Goal: Task Accomplishment & Management: Manage account settings

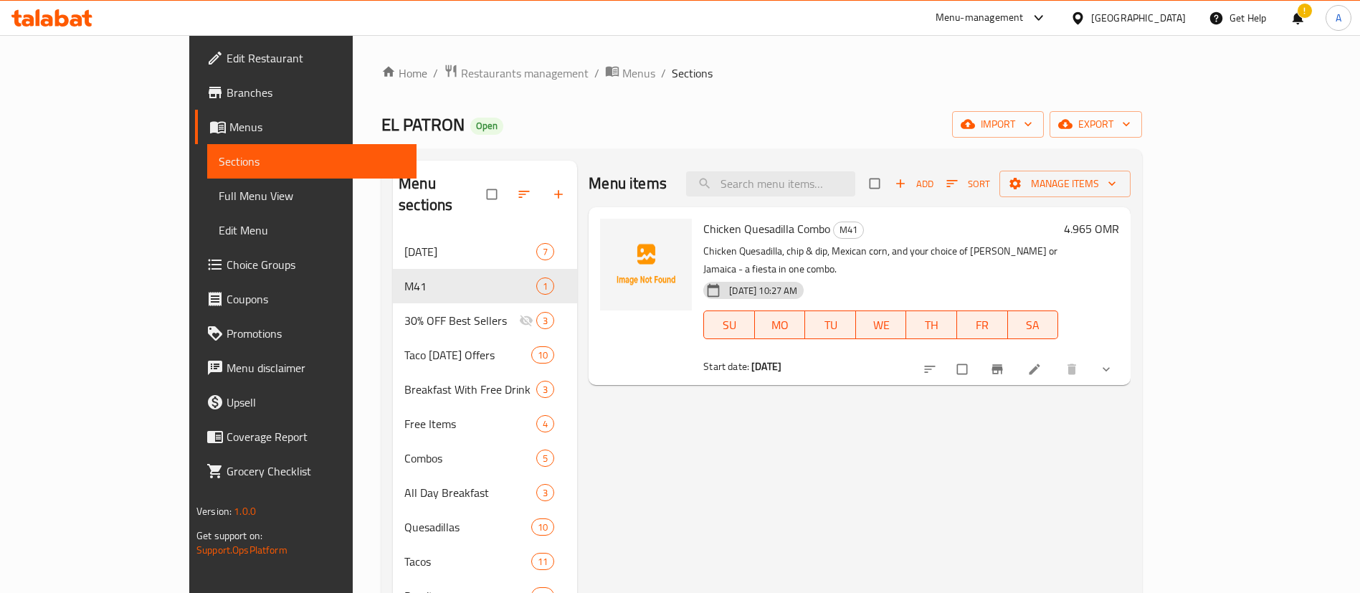
click at [24, 18] on icon at bounding box center [51, 17] width 81 height 17
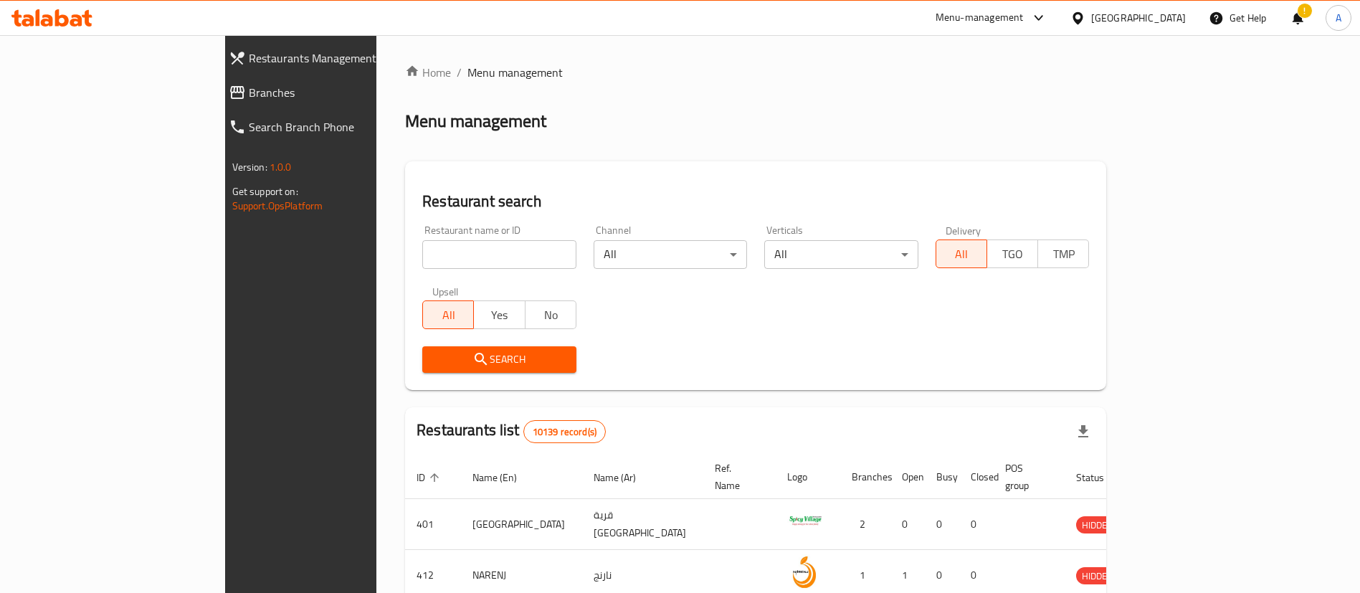
click at [422, 260] on input "search" at bounding box center [499, 254] width 154 height 29
paste input "Sultans of Biryani"
type input "Sultans of Biryani"
click button "Search" at bounding box center [499, 359] width 154 height 27
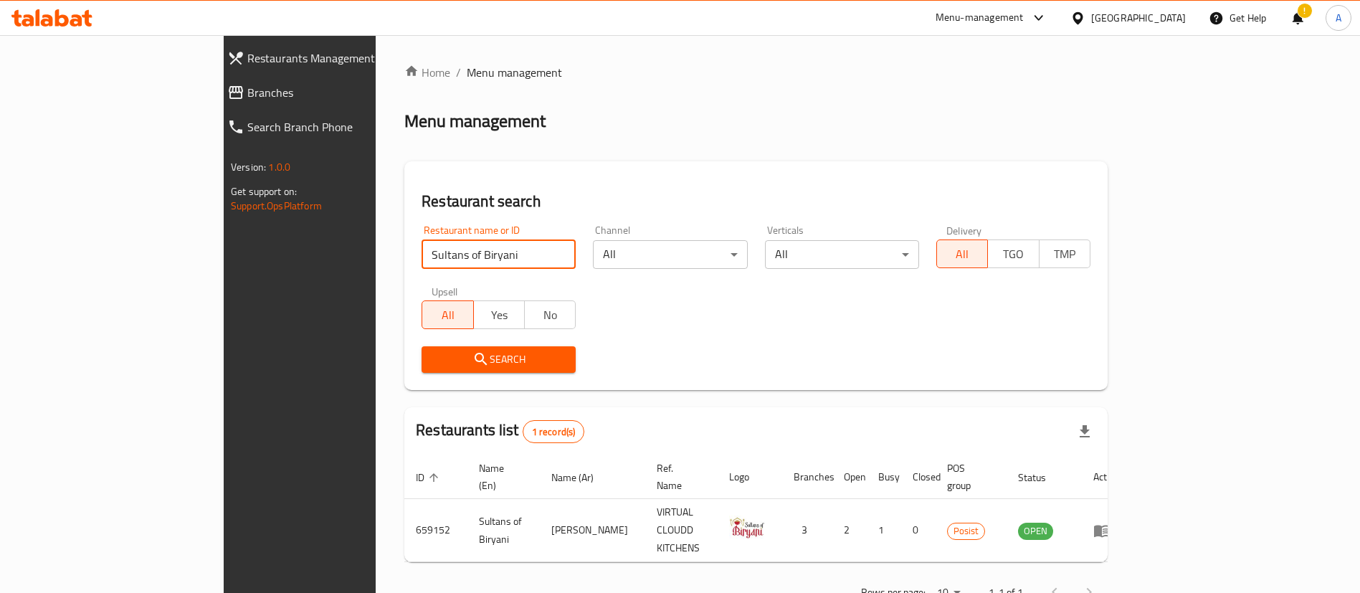
scroll to position [19, 0]
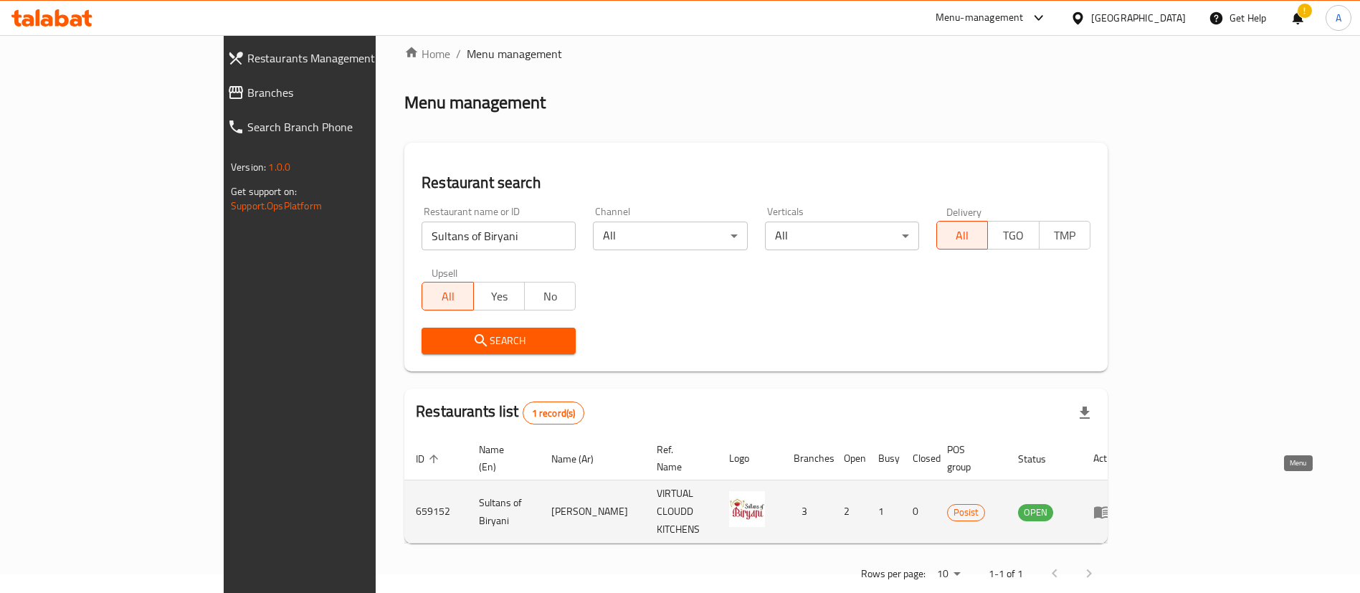
click at [1107, 510] on icon "enhanced table" at bounding box center [1104, 513] width 5 height 6
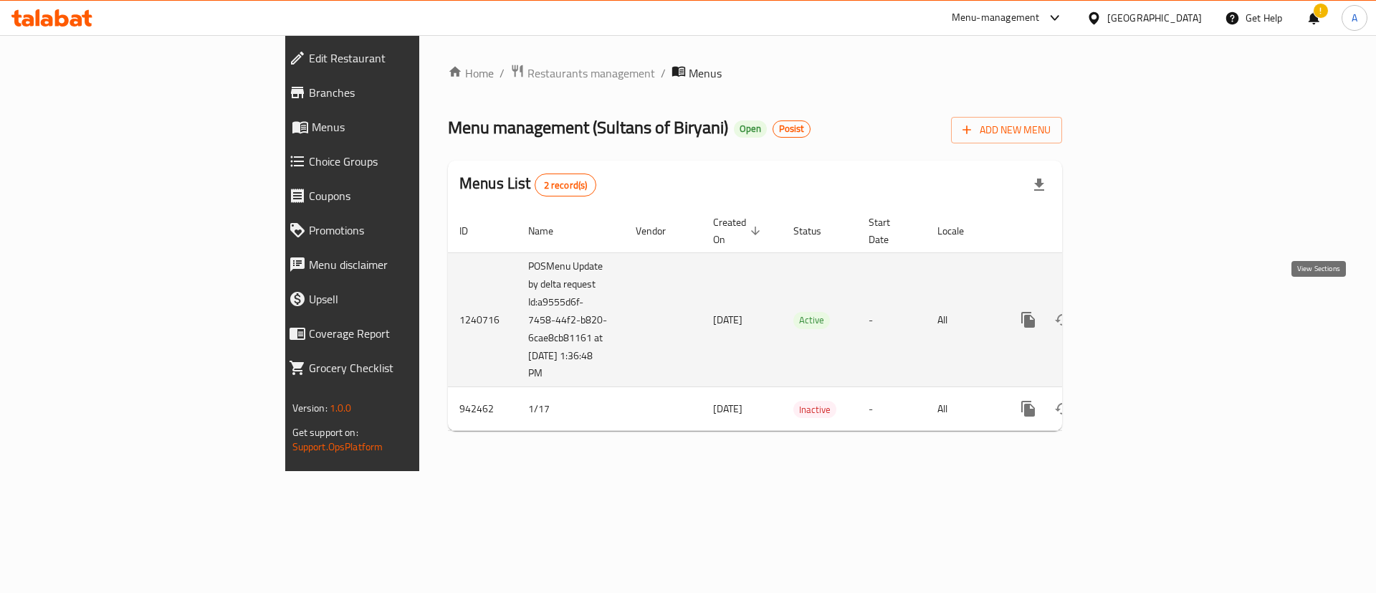
click at [1140, 311] on icon "enhanced table" at bounding box center [1131, 319] width 17 height 17
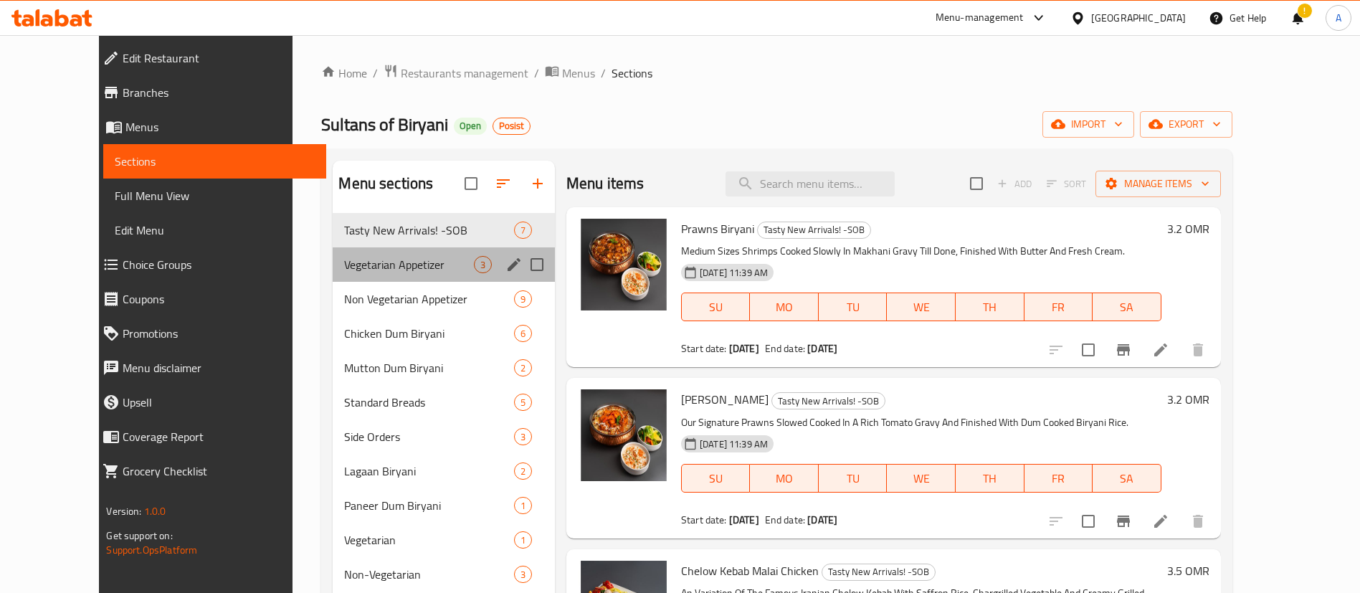
click at [343, 253] on div "Vegetarian Appetizer 3" at bounding box center [444, 264] width 222 height 34
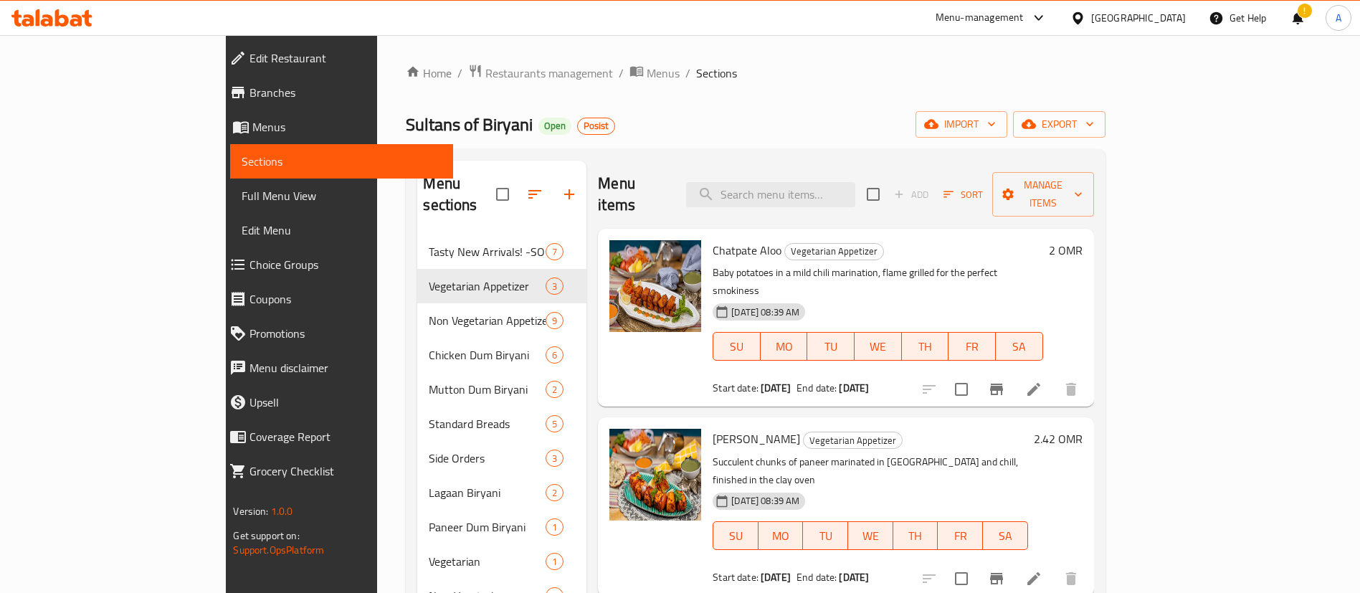
scroll to position [201, 0]
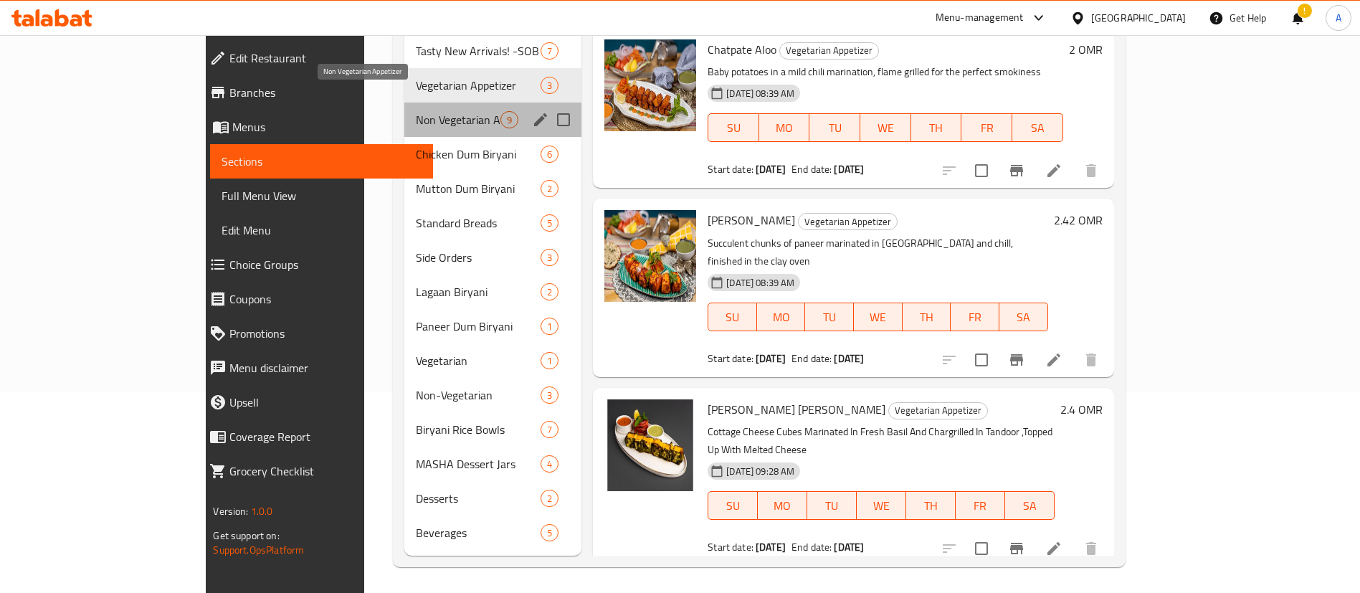
click at [416, 111] on span "Non Vegetarian Appetizer" at bounding box center [458, 119] width 85 height 17
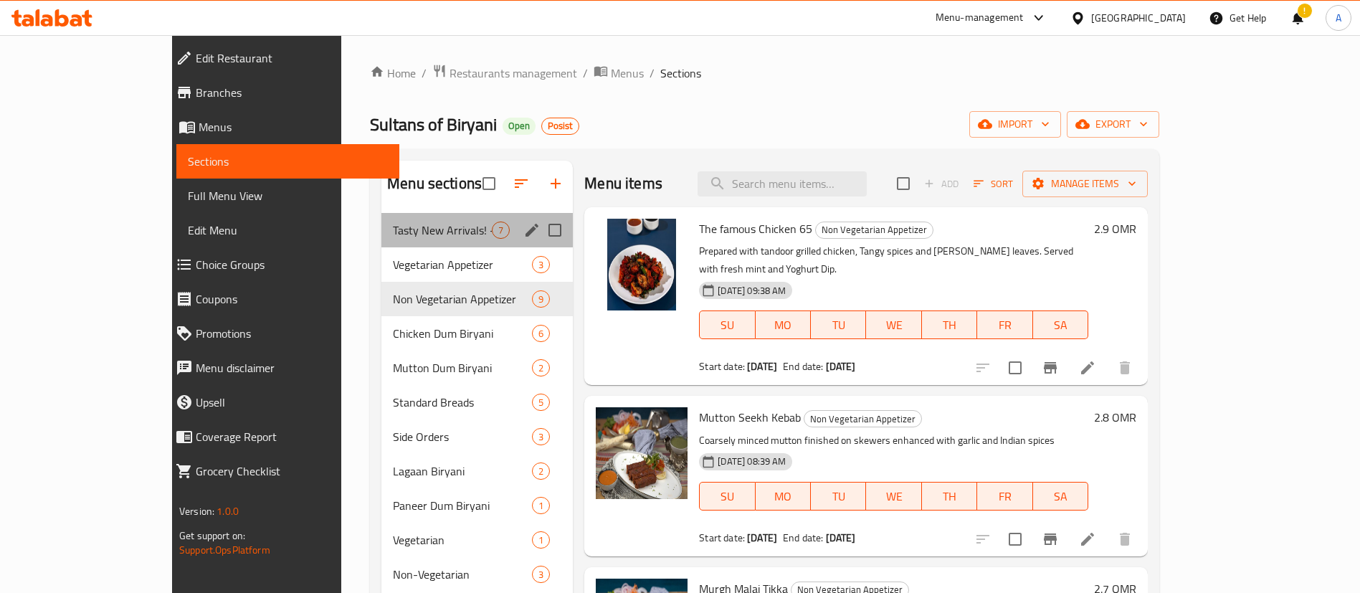
click at [381, 216] on div "Tasty New Arrivals! -SOB 7" at bounding box center [476, 230] width 191 height 34
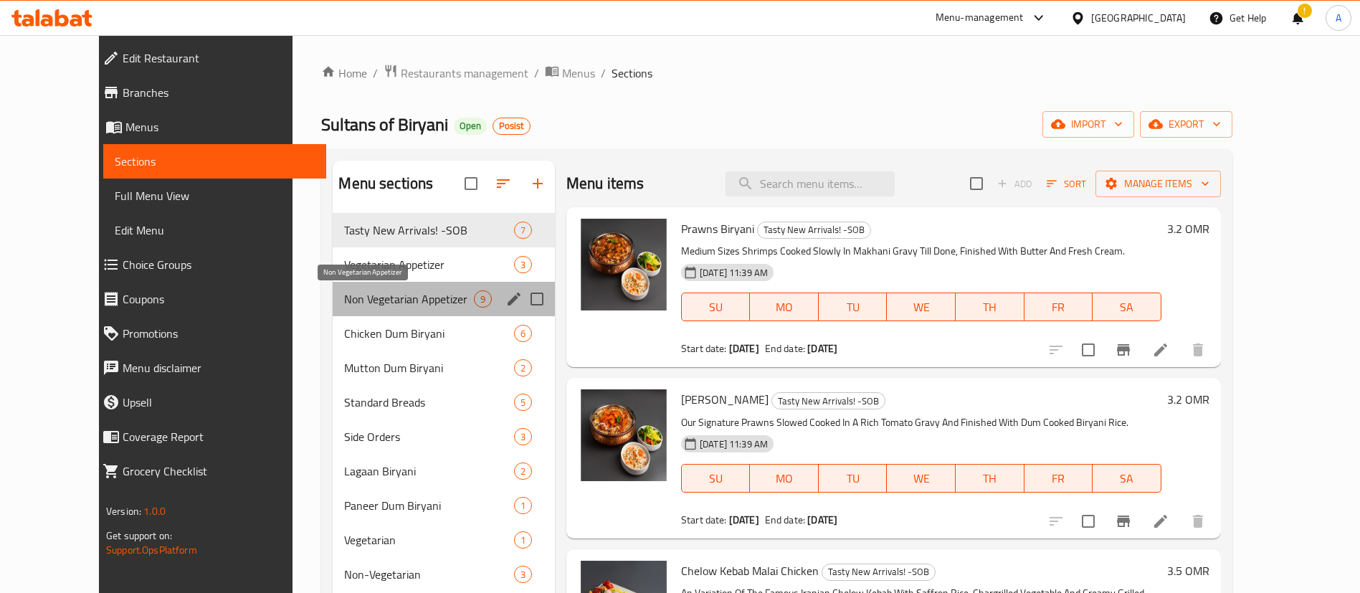
click at [344, 300] on span "Non Vegetarian Appetizer" at bounding box center [408, 298] width 129 height 17
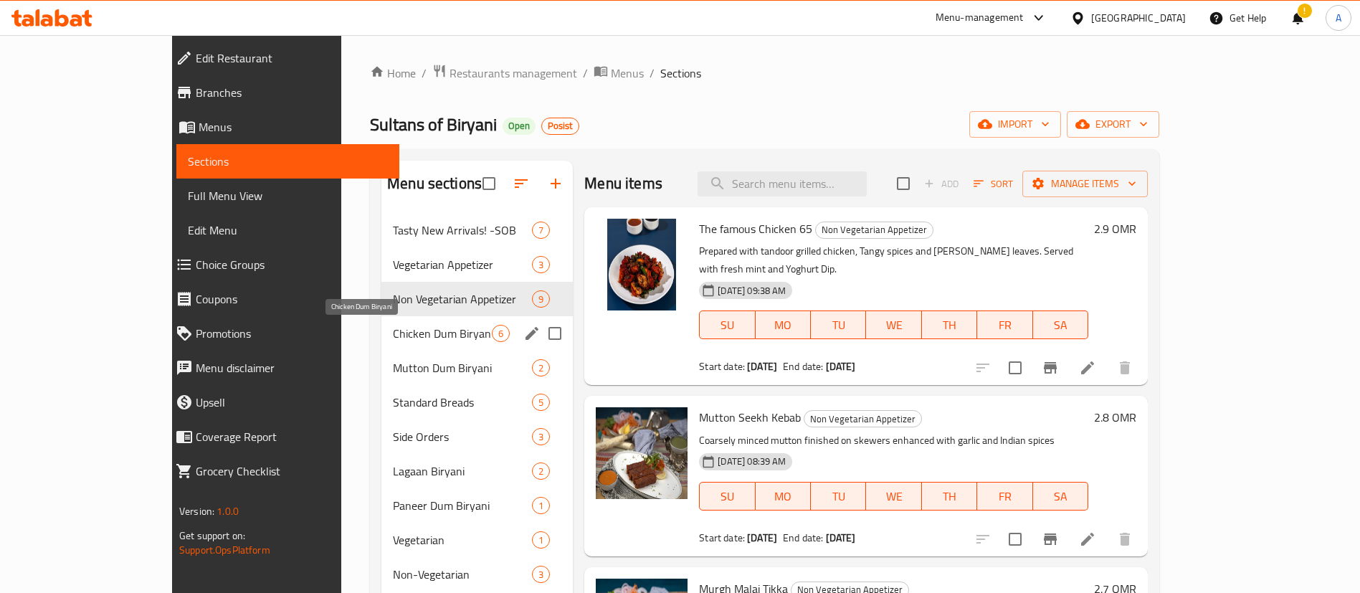
click at [393, 336] on span "Chicken Dum Biryani" at bounding box center [442, 333] width 99 height 17
